Goal: Transaction & Acquisition: Purchase product/service

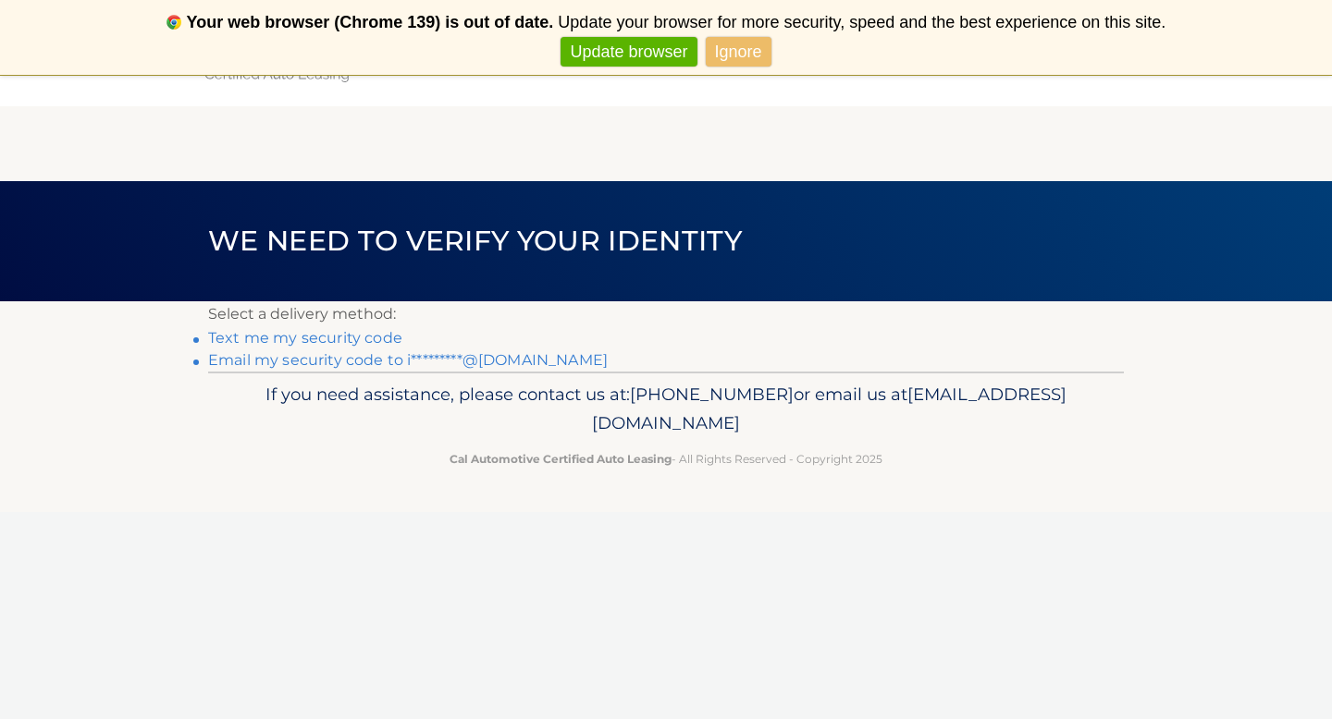
click at [395, 356] on link "Email my security code to i*********@gmail.com" at bounding box center [408, 360] width 400 height 18
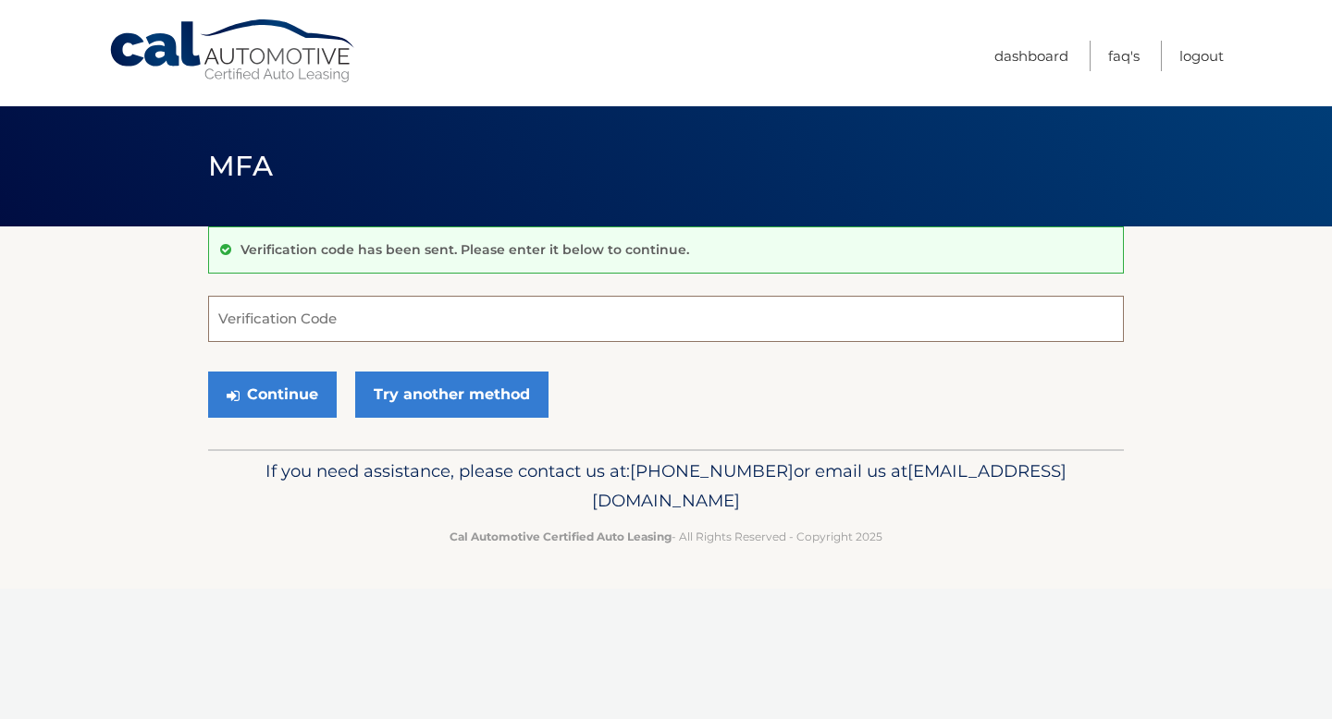
click at [378, 321] on input "Verification Code" at bounding box center [666, 319] width 916 height 46
paste input "745568"
click at [277, 393] on button "Continue" at bounding box center [272, 395] width 129 height 46
click at [277, 394] on button "Continue" at bounding box center [272, 395] width 129 height 46
type input "745568"
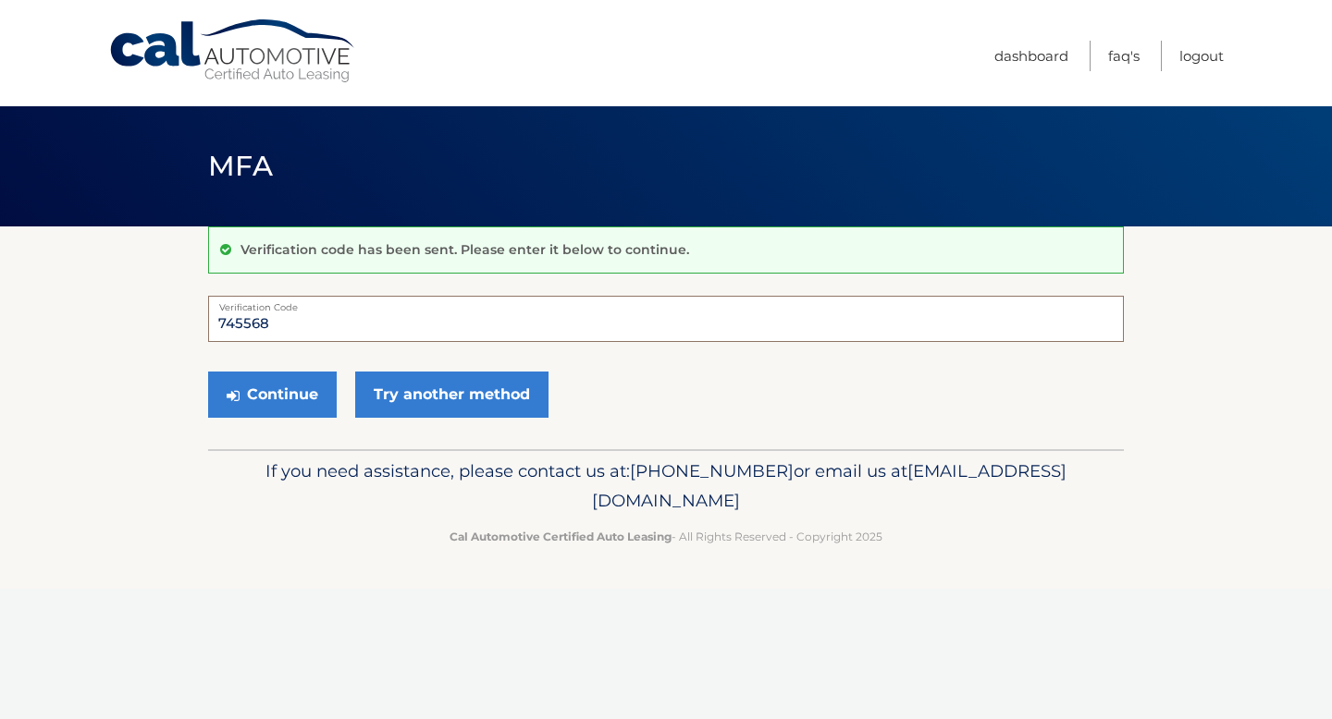
click at [208, 372] on button "Continue" at bounding box center [272, 395] width 129 height 46
click at [291, 394] on button "Continue" at bounding box center [272, 395] width 129 height 46
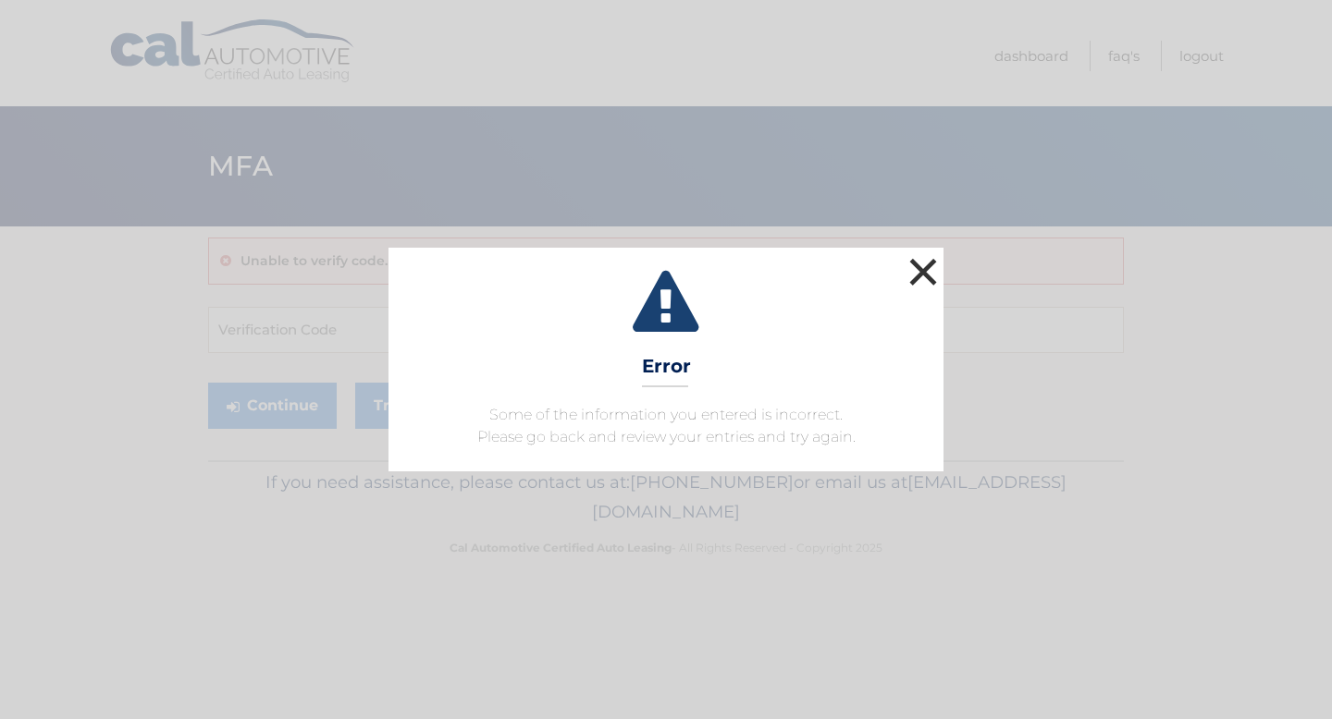
click at [921, 273] on button "×" at bounding box center [922, 271] width 37 height 37
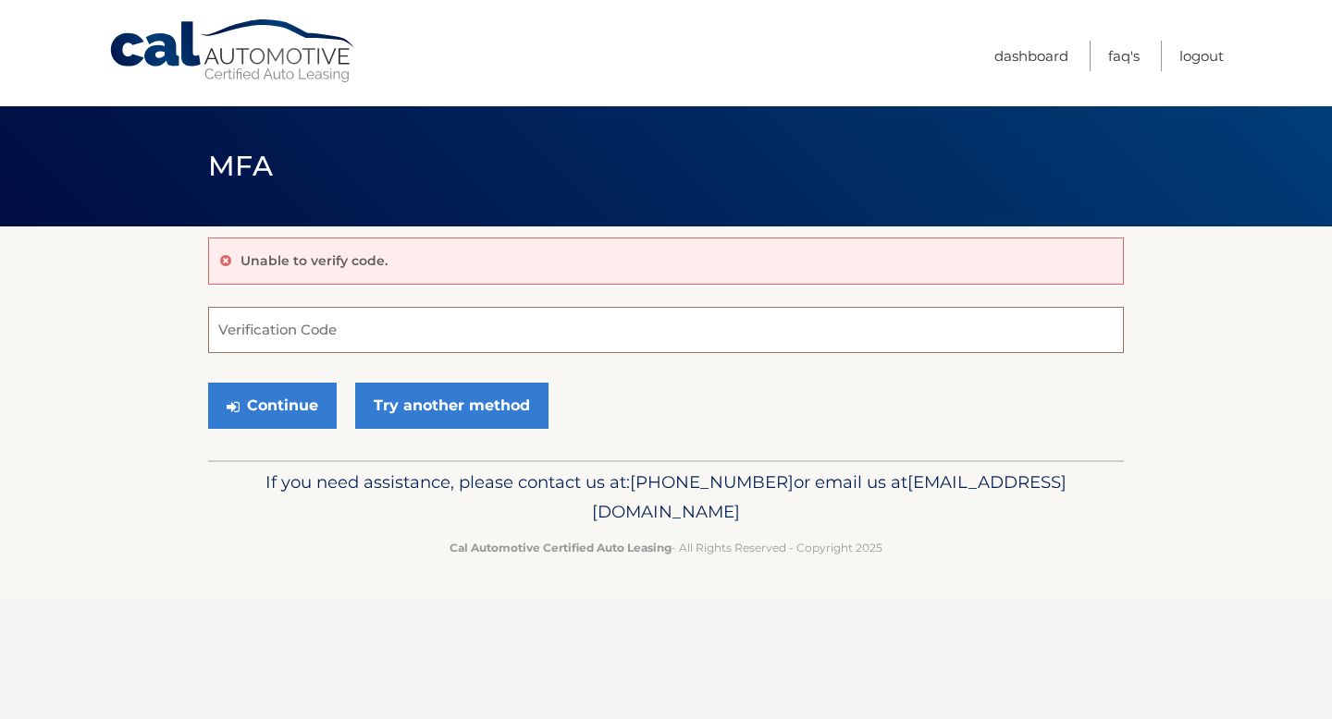
click at [419, 336] on input "Verification Code" at bounding box center [666, 330] width 916 height 46
type input "745568"
click at [208, 383] on button "Continue" at bounding box center [272, 406] width 129 height 46
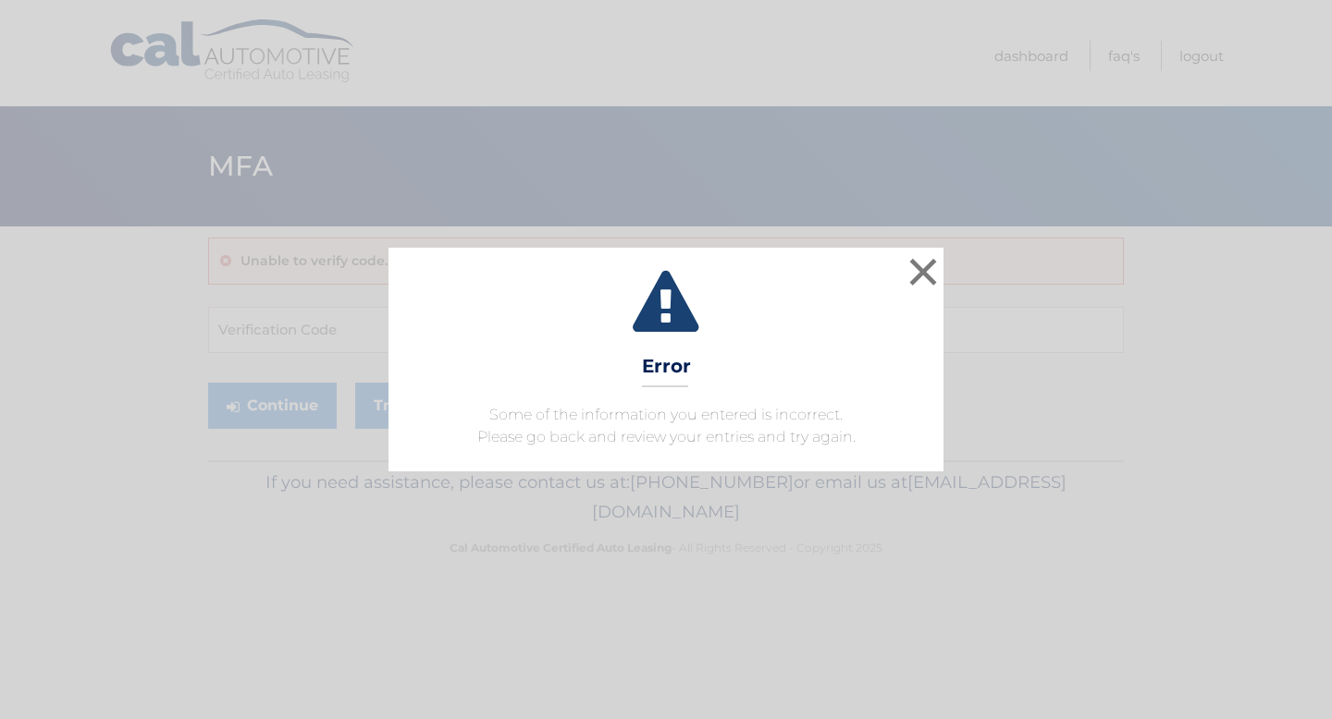
click at [901, 264] on div "× Error Some of the information you entered is incorrect. Please go back and re…" at bounding box center [665, 360] width 555 height 224
click at [917, 267] on button "×" at bounding box center [922, 271] width 37 height 37
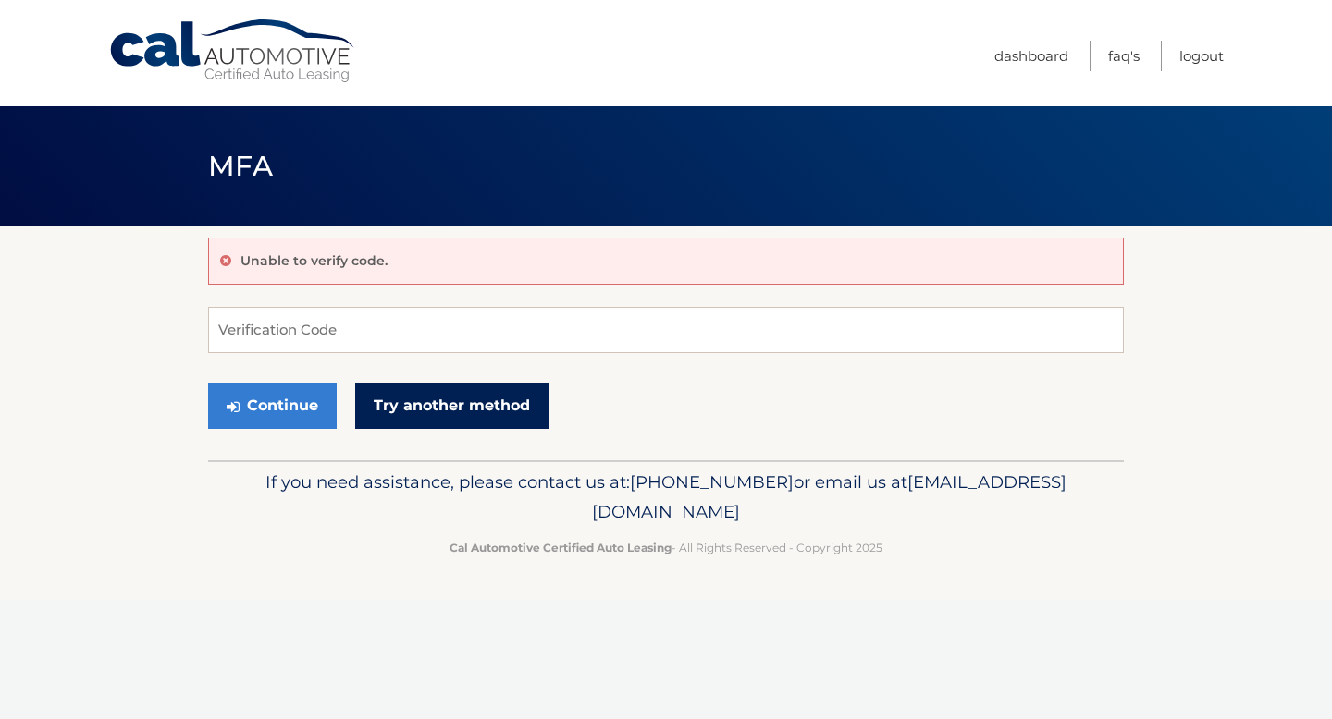
click at [398, 425] on link "Try another method" at bounding box center [451, 406] width 193 height 46
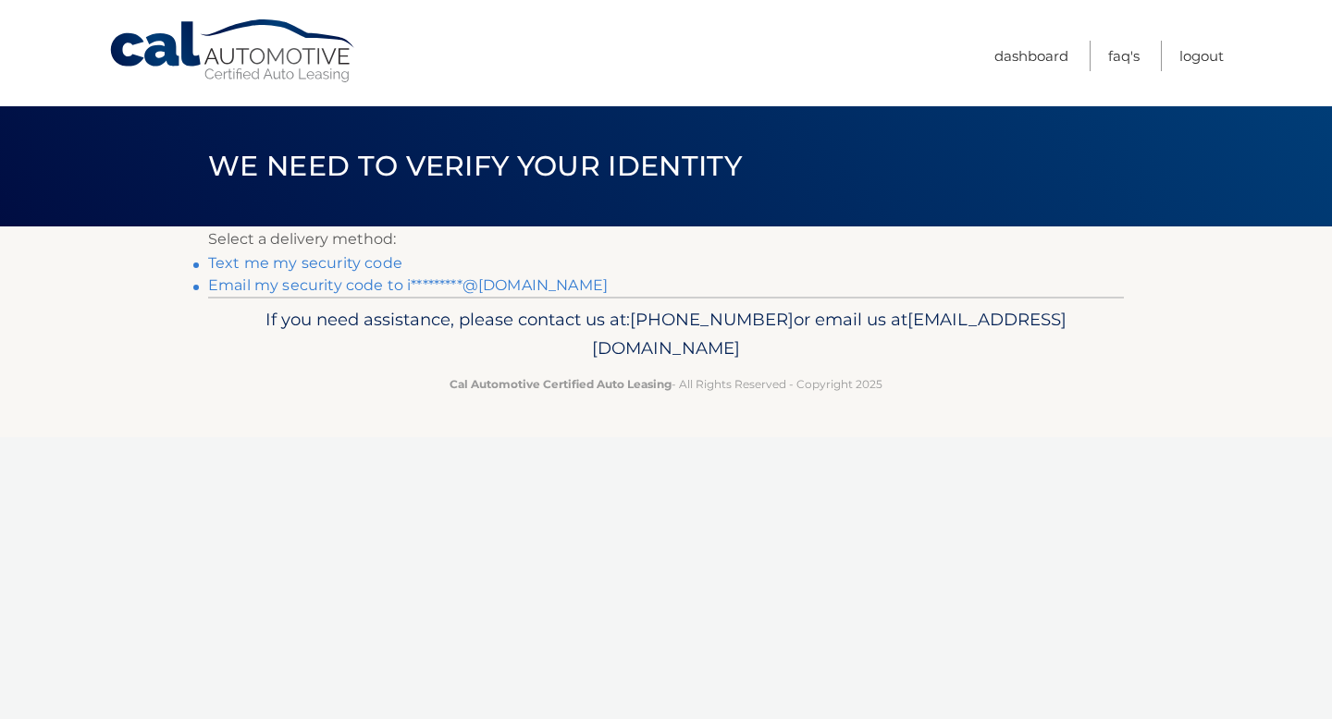
click at [394, 295] on li "Email my security code to i*********@[DOMAIN_NAME]" at bounding box center [666, 286] width 916 height 22
click at [385, 286] on link "Email my security code to i*********@[DOMAIN_NAME]" at bounding box center [408, 286] width 400 height 18
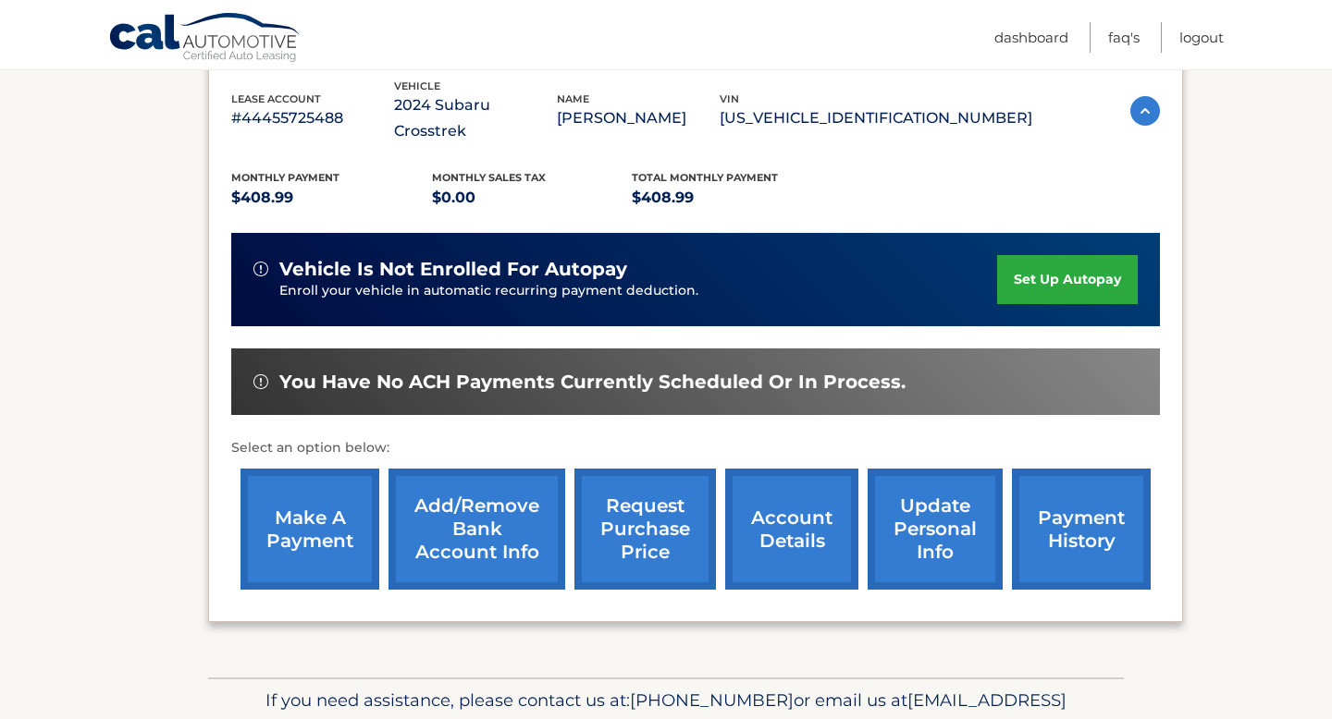
scroll to position [329, 0]
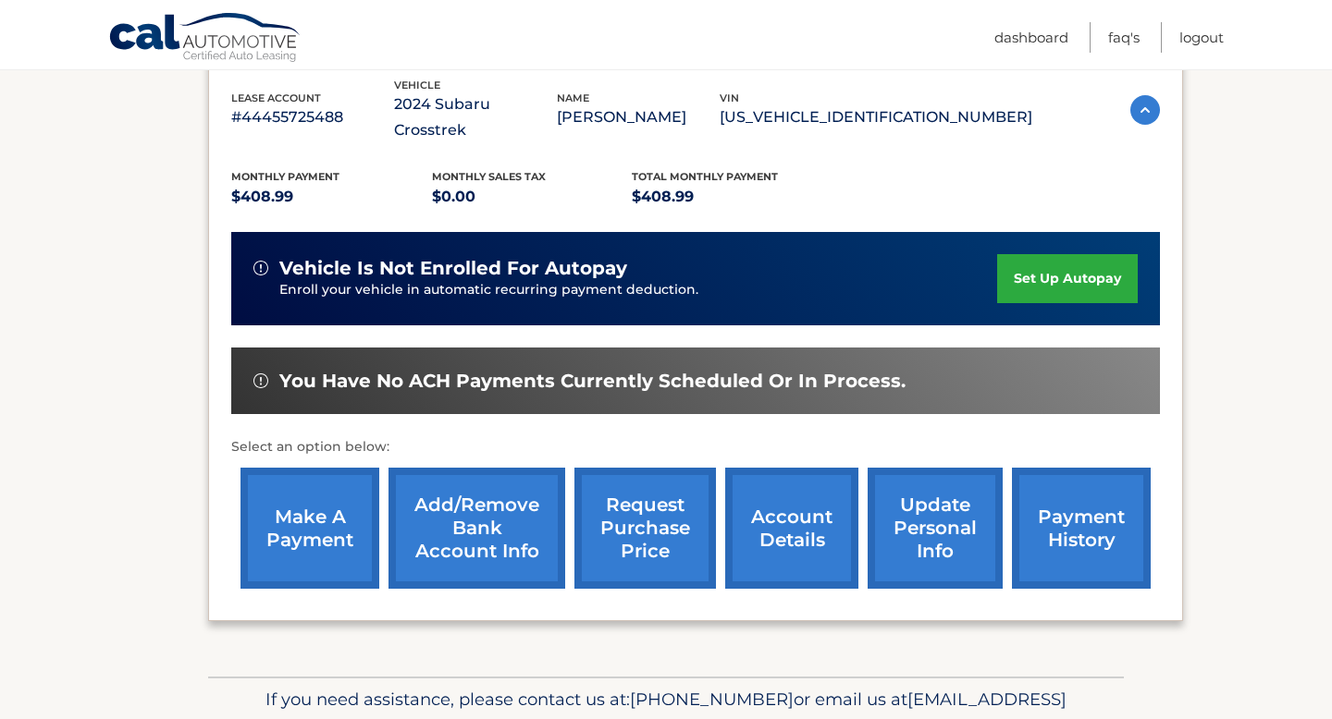
click at [350, 510] on link "make a payment" at bounding box center [309, 528] width 139 height 121
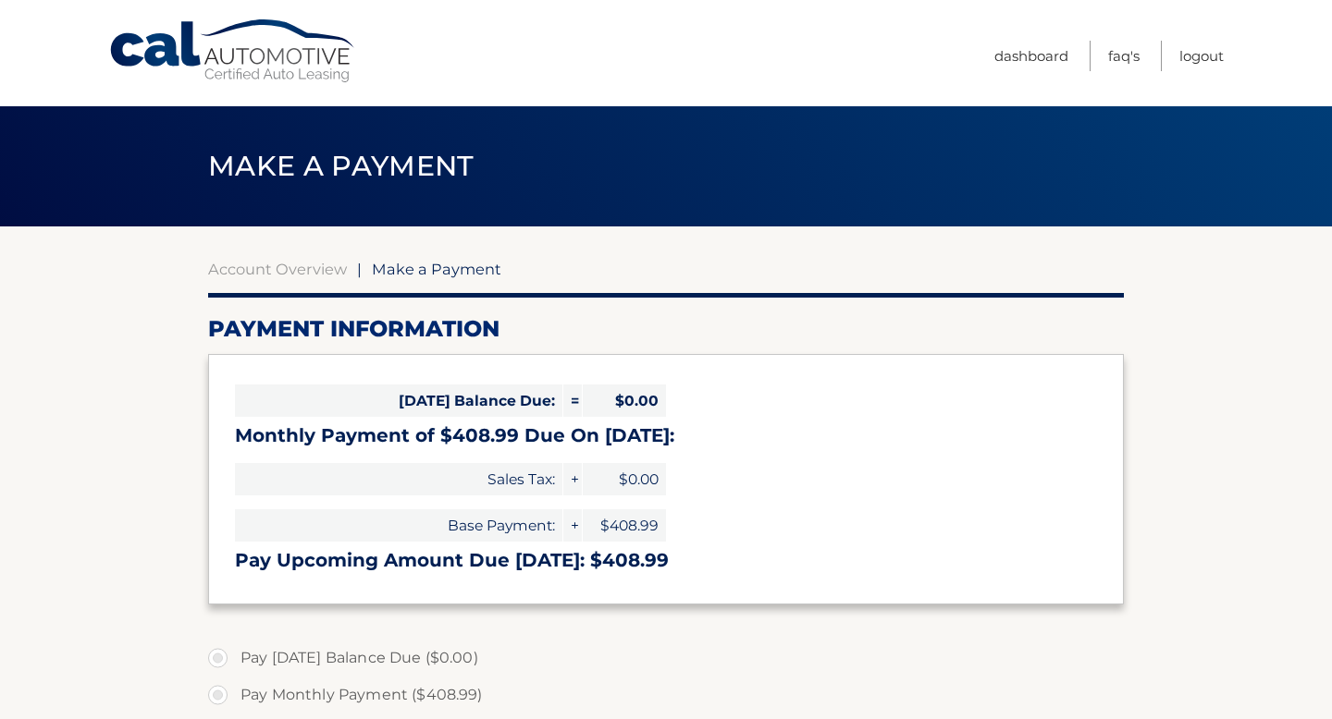
select select "NzI4MDlmODUtODExYS00MzZjLWI0YWQtMDRlYWJjODUwYjUz"
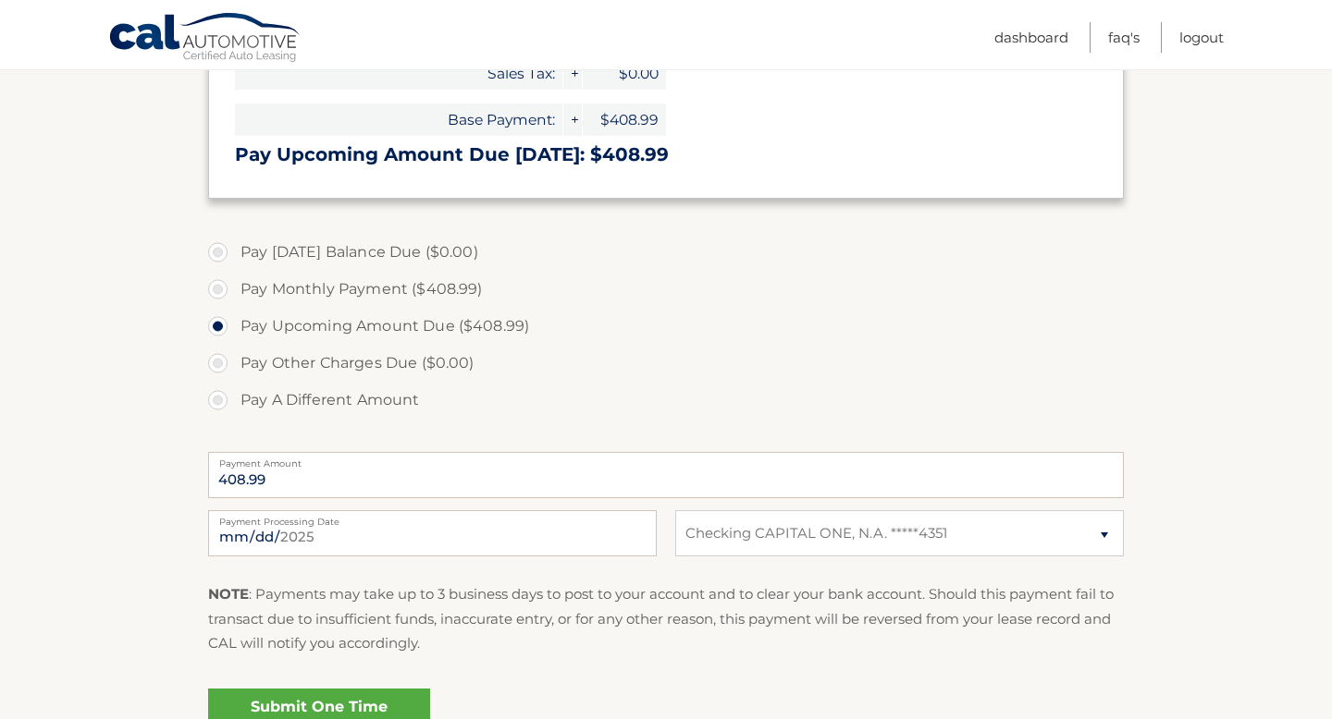
scroll to position [484, 0]
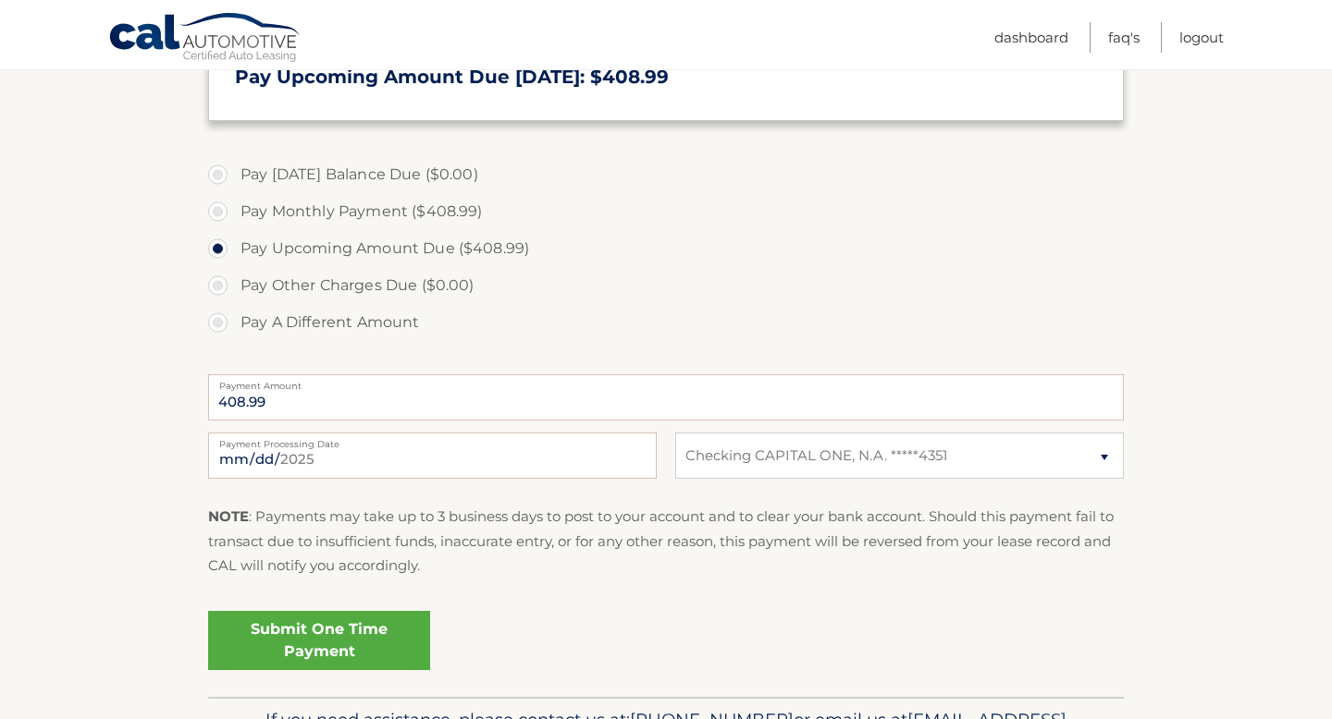
click at [310, 659] on link "Submit One Time Payment" at bounding box center [319, 640] width 222 height 59
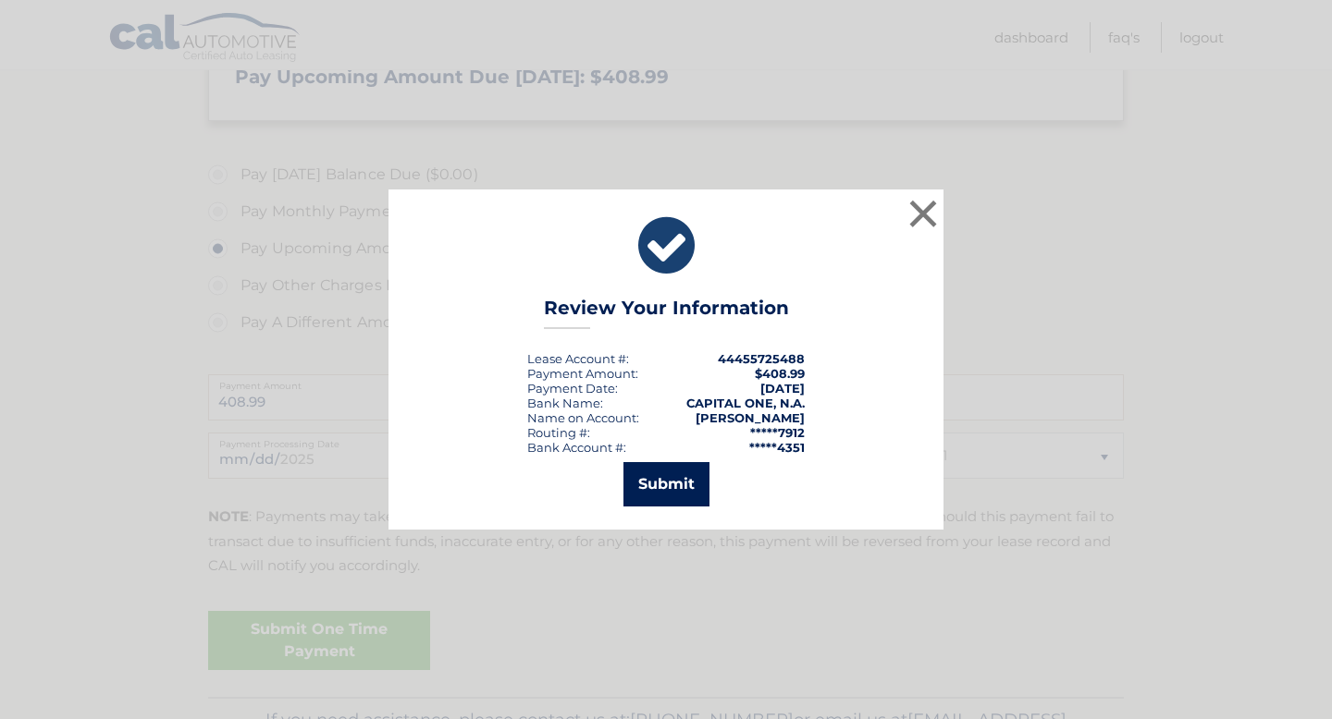
click at [684, 473] on button "Submit" at bounding box center [666, 484] width 86 height 44
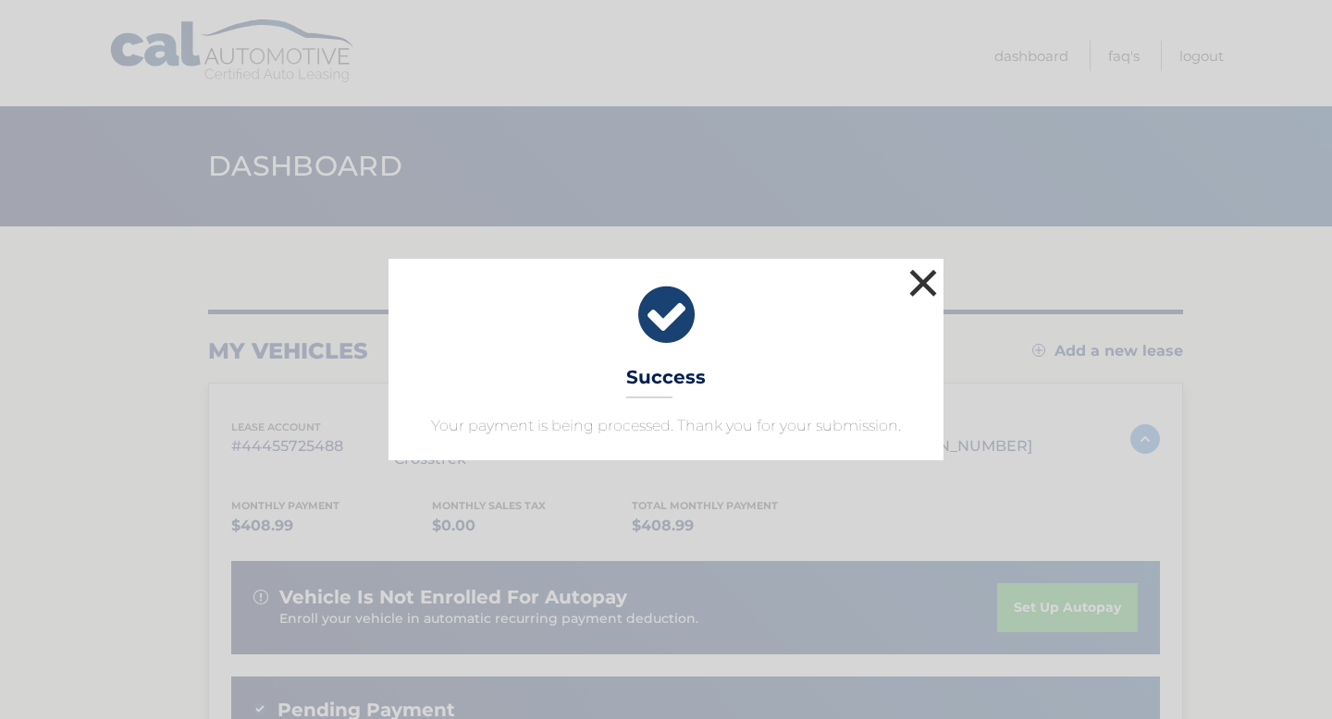
click at [930, 278] on button "×" at bounding box center [922, 282] width 37 height 37
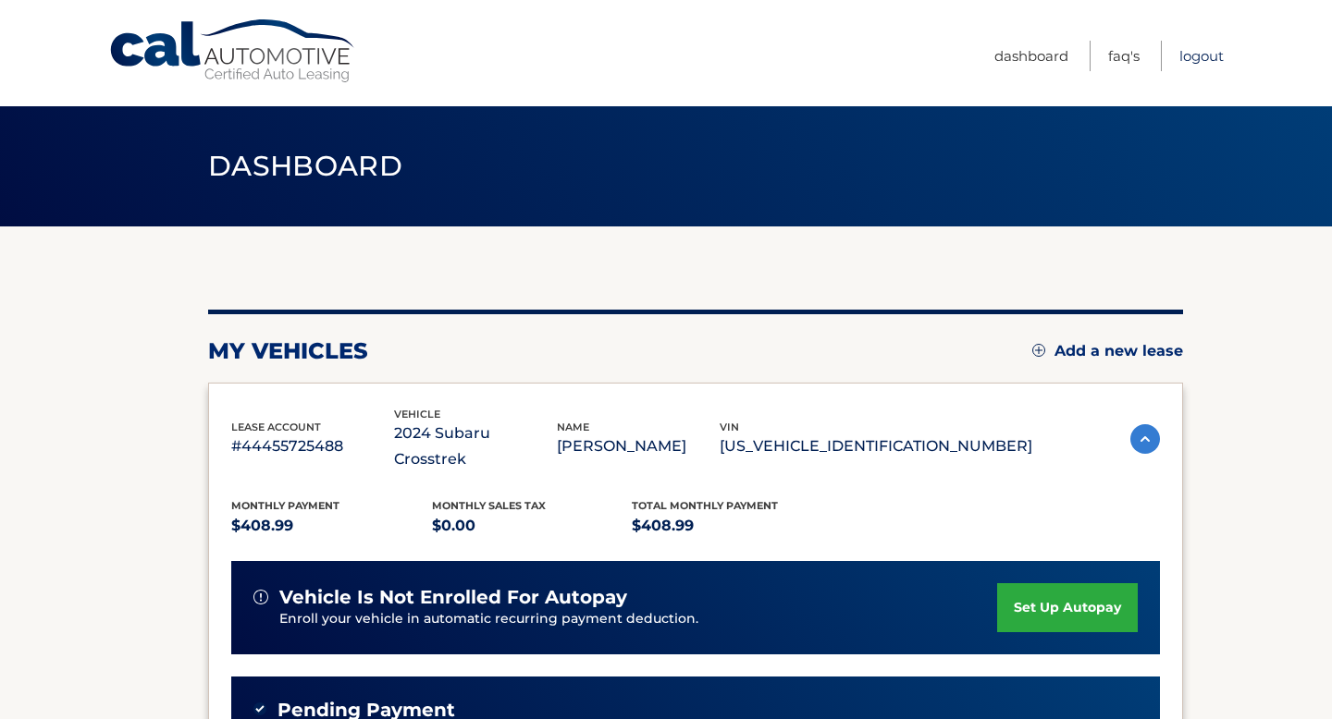
click at [1192, 60] on link "Logout" at bounding box center [1201, 56] width 44 height 31
